Goal: Task Accomplishment & Management: Manage account settings

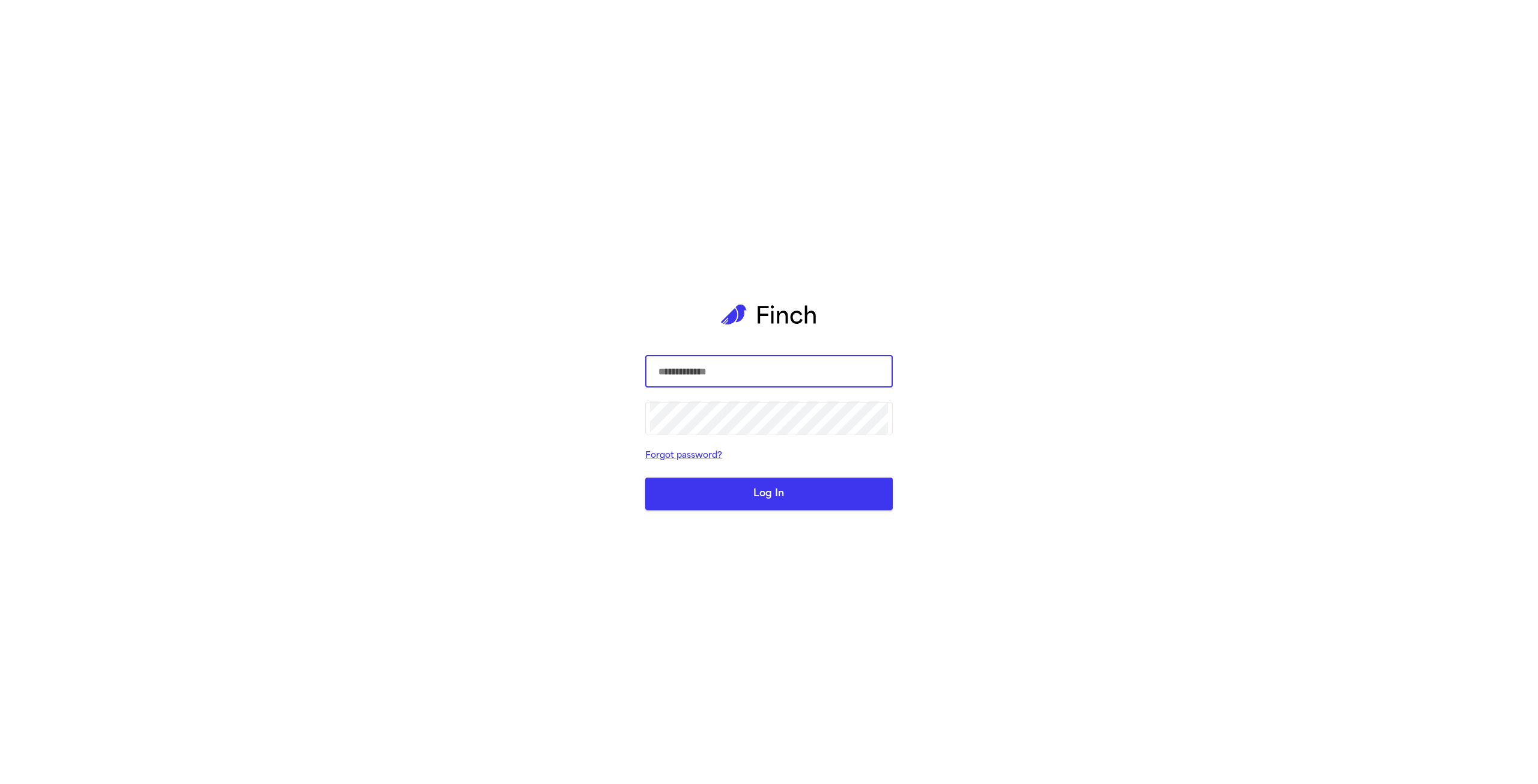
click at [758, 377] on input "text" at bounding box center [769, 371] width 238 height 34
type input "**********"
click at [645, 477] on button "Log In" at bounding box center [769, 493] width 248 height 32
